Goal: Find specific page/section: Find specific page/section

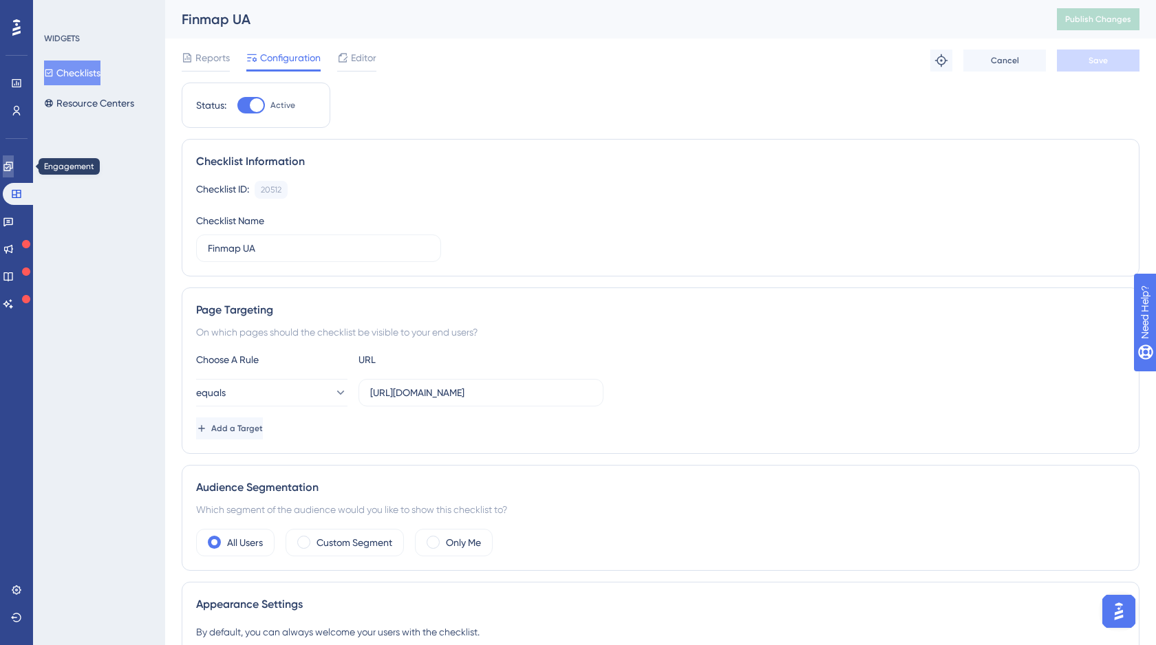
click at [12, 167] on icon at bounding box center [7, 166] width 9 height 9
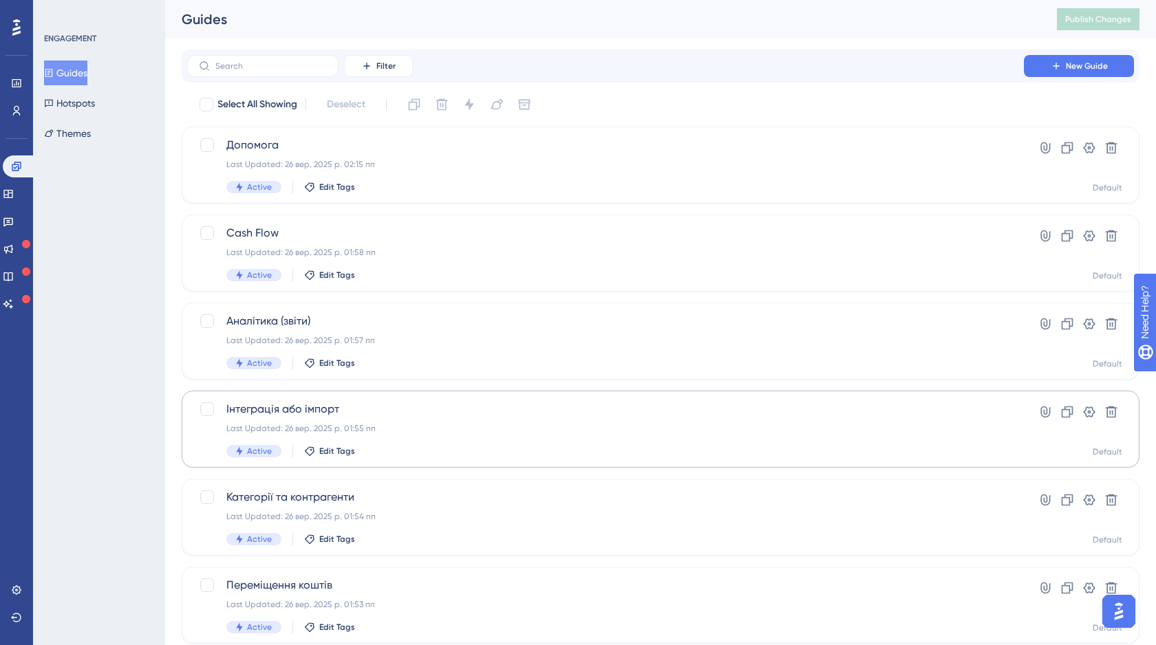
scroll to position [219, 0]
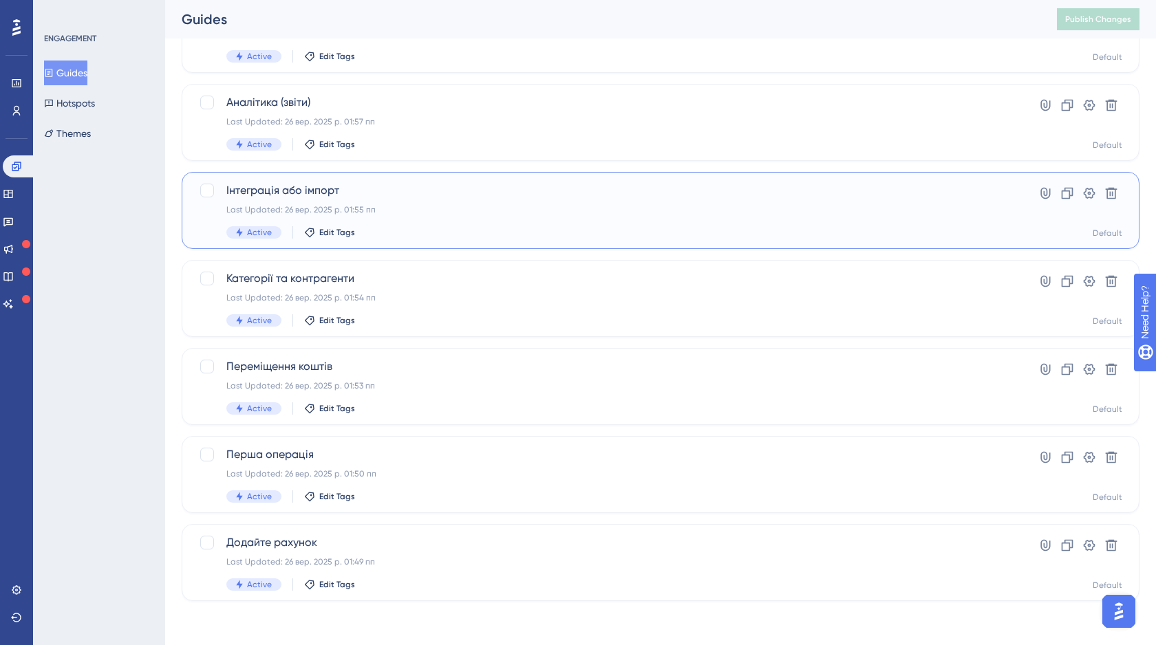
click at [397, 201] on div "Інтеграція або імпорт Last Updated: 26 вер. 2025 р. 01:55 пп Active Edit Tags" at bounding box center [605, 210] width 758 height 56
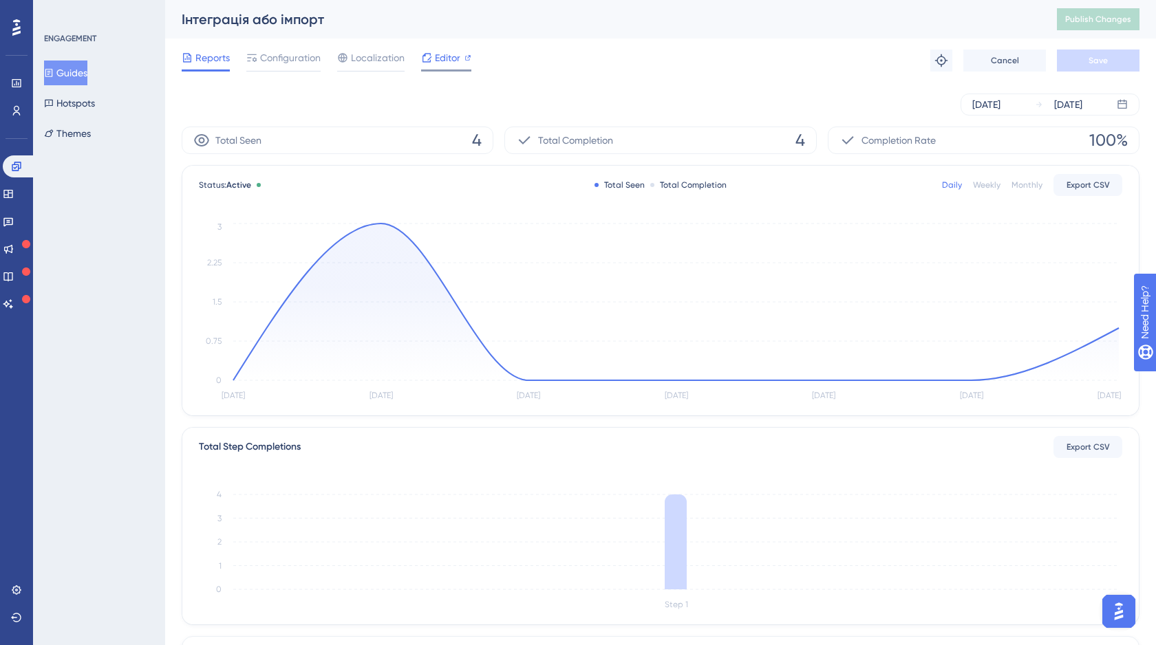
click at [451, 56] on span "Editor" at bounding box center [447, 58] width 25 height 17
